Goal: Information Seeking & Learning: Learn about a topic

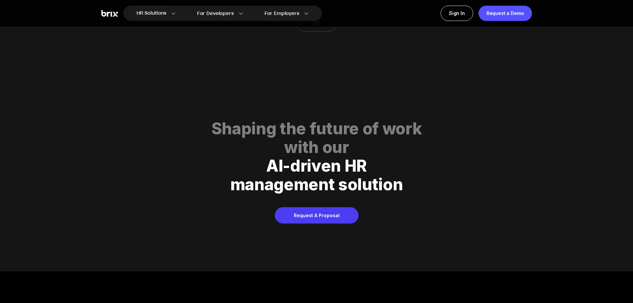
scroll to position [3388, 0]
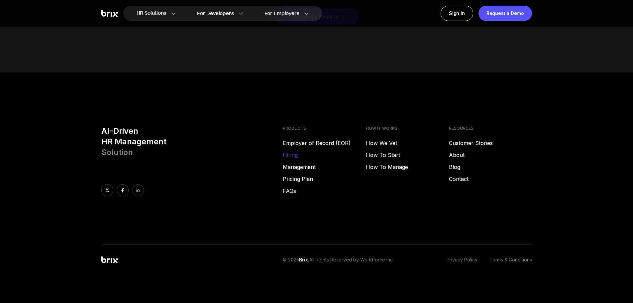
click at [292, 156] on link "Hiring" at bounding box center [324, 155] width 83 height 8
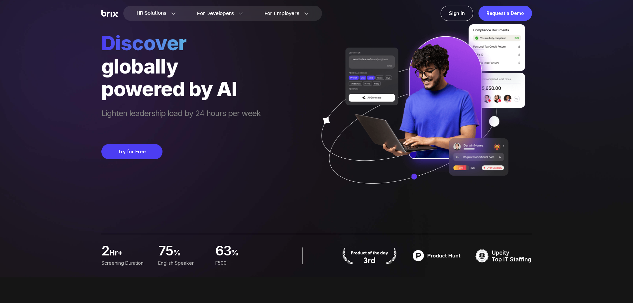
scroll to position [0, 0]
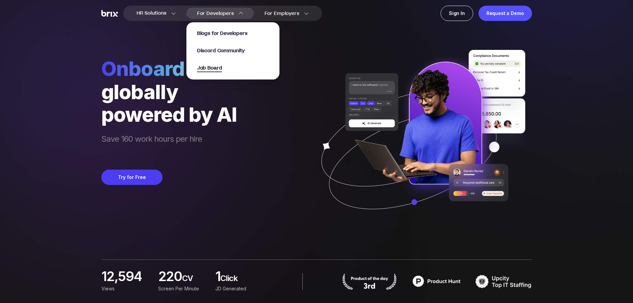
click at [213, 69] on span "Job Board" at bounding box center [209, 68] width 25 height 8
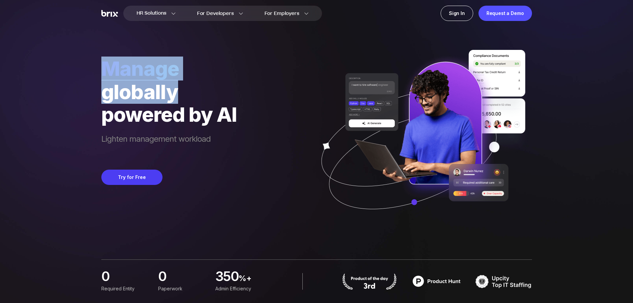
drag, startPoint x: 100, startPoint y: 62, endPoint x: 239, endPoint y: 102, distance: 145.1
click at [238, 101] on div "HR Solutions HR Solutions Recruiter HR Assistant Global Talent Network Onboardi…" at bounding box center [316, 151] width 601 height 303
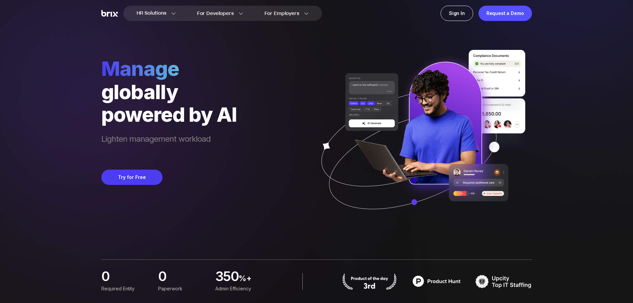
click at [263, 125] on div "manage globally powered by AI Lighten management workload Try for Free" at bounding box center [316, 114] width 431 height 229
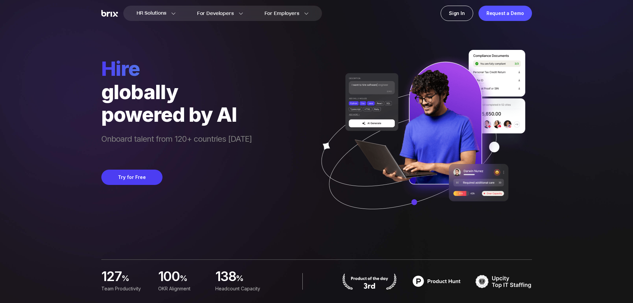
click at [114, 13] on img at bounding box center [109, 13] width 17 height 7
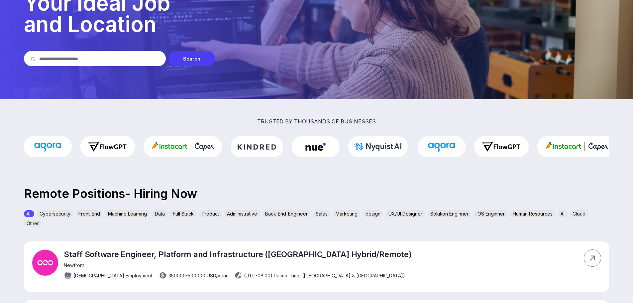
scroll to position [66, 0]
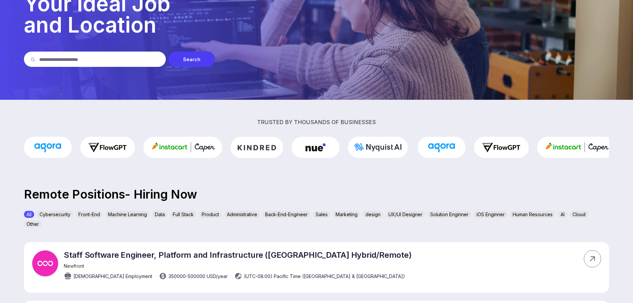
click at [106, 56] on input "text" at bounding box center [99, 58] width 120 height 15
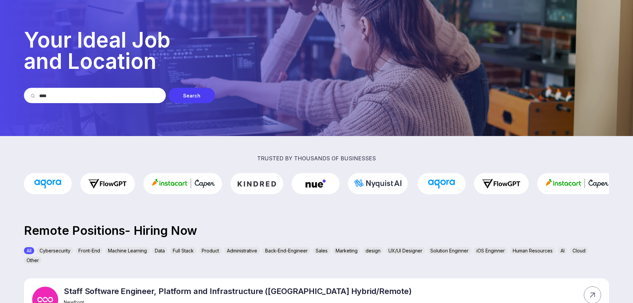
scroll to position [0, 0]
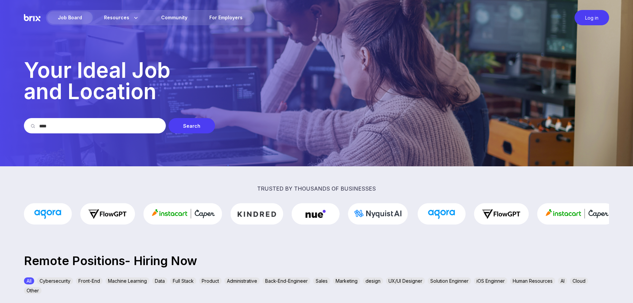
click at [51, 121] on input "****" at bounding box center [99, 125] width 120 height 15
type input "****"
click at [199, 125] on div "Search" at bounding box center [191, 125] width 47 height 15
